Goal: Obtain resource: Obtain resource

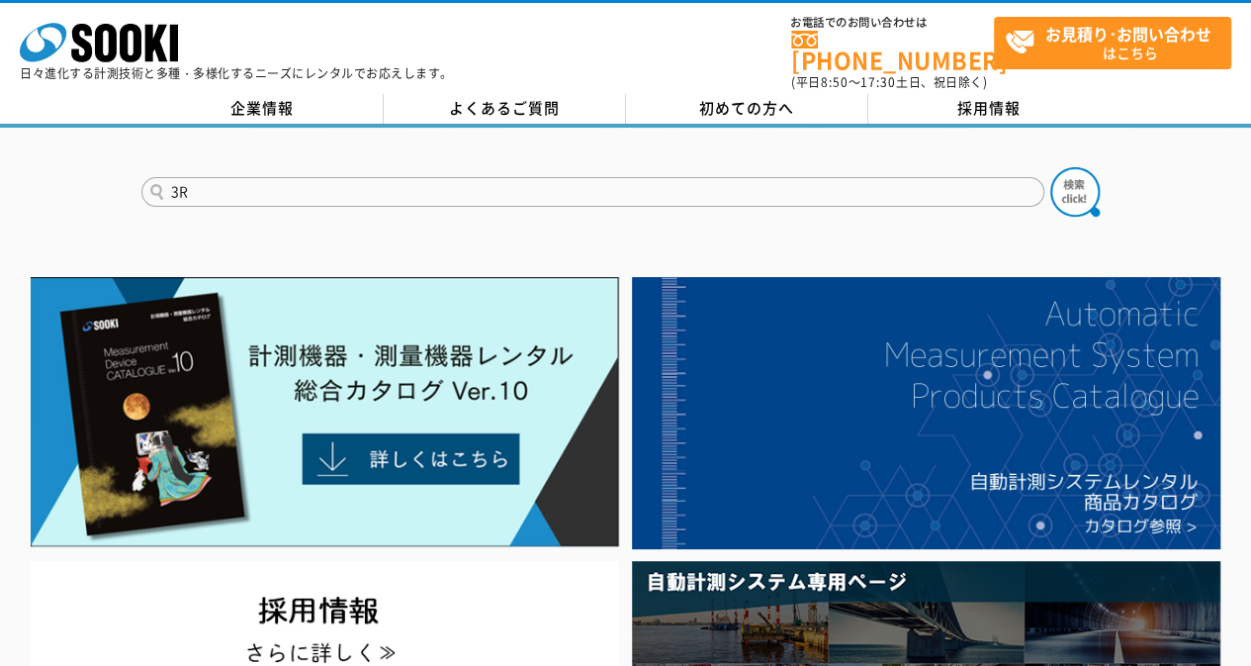
type input "3R"
click at [1051, 167] on button at bounding box center [1075, 191] width 49 height 49
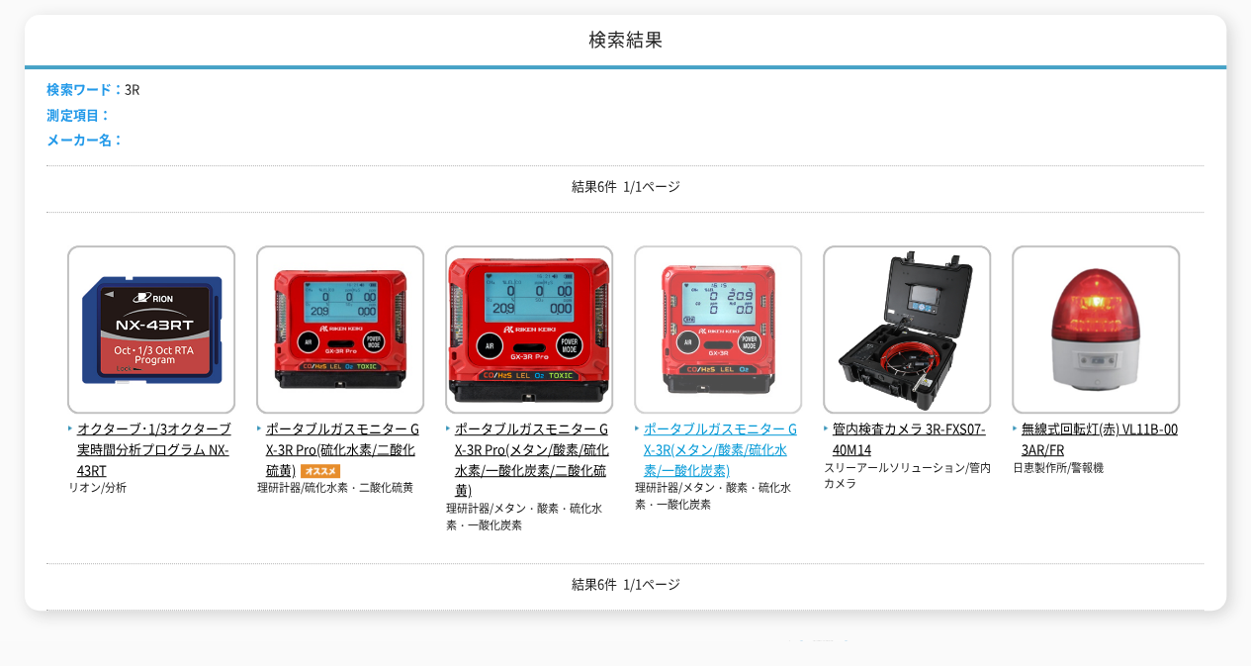
click at [749, 418] on span "ポータブルガスモニター GX-3R(メタン/酸素/硫化水素/一酸化炭素)" at bounding box center [718, 448] width 168 height 61
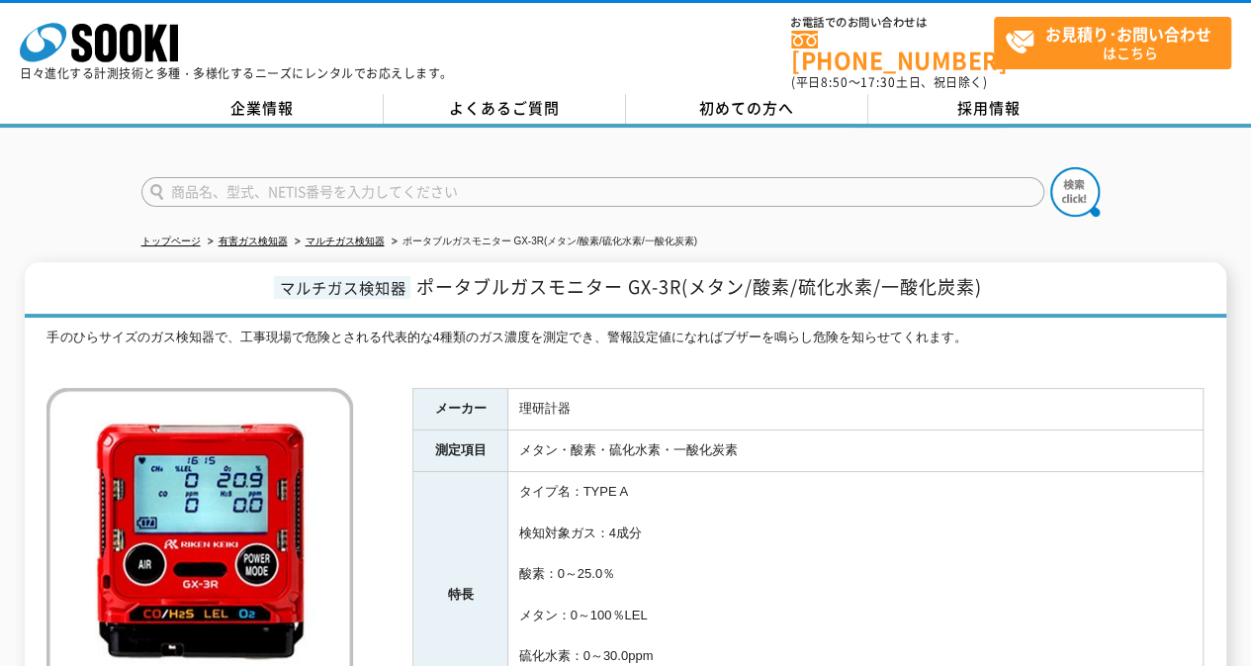
scroll to position [297, 0]
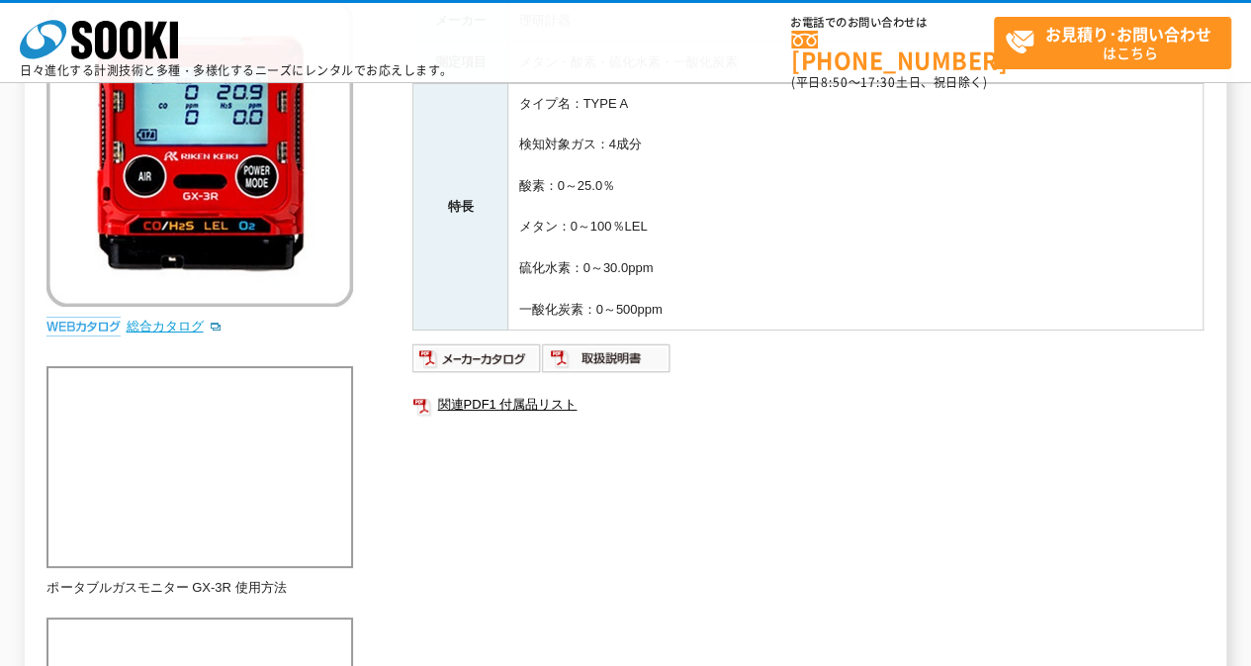
click at [157, 324] on link "総合カタログ" at bounding box center [174, 326] width 97 height 15
